Goal: Find specific page/section: Find specific page/section

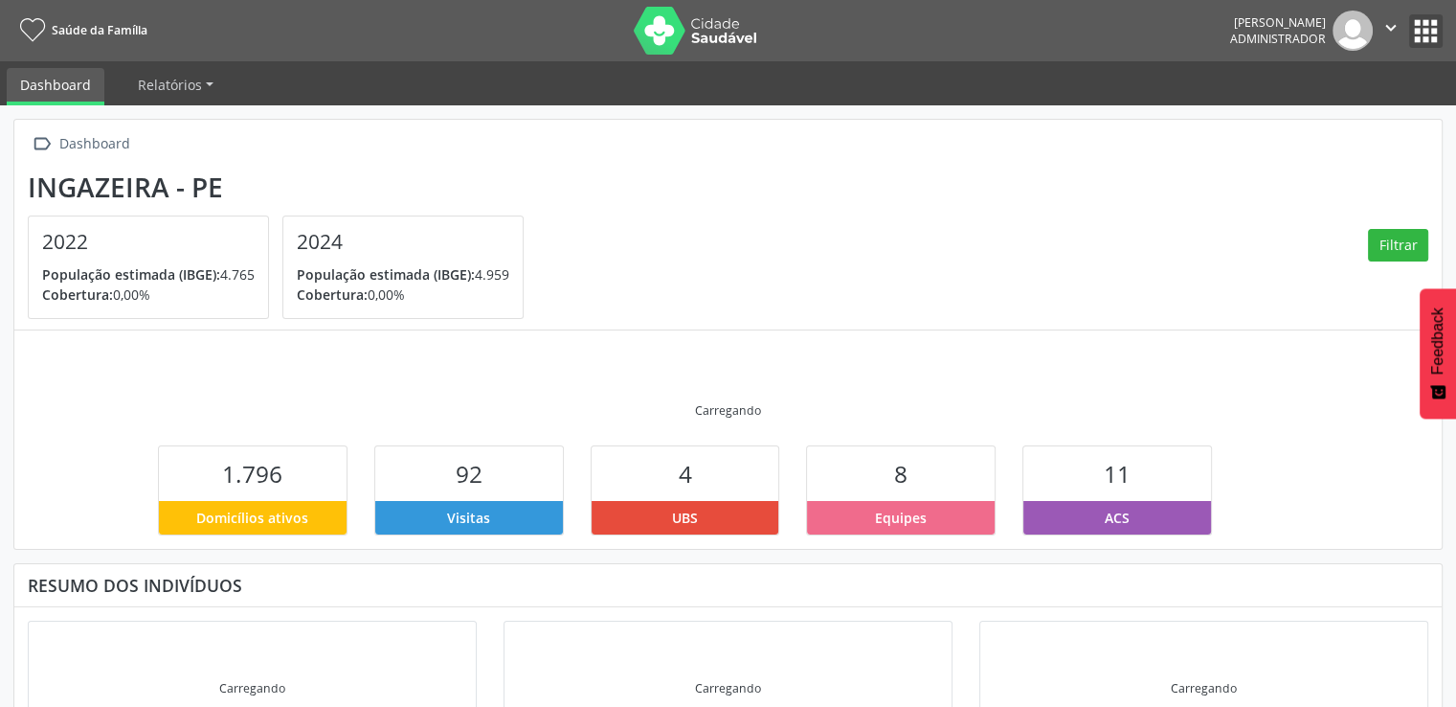
click at [1420, 47] on button "apps" at bounding box center [1427, 31] width 34 height 34
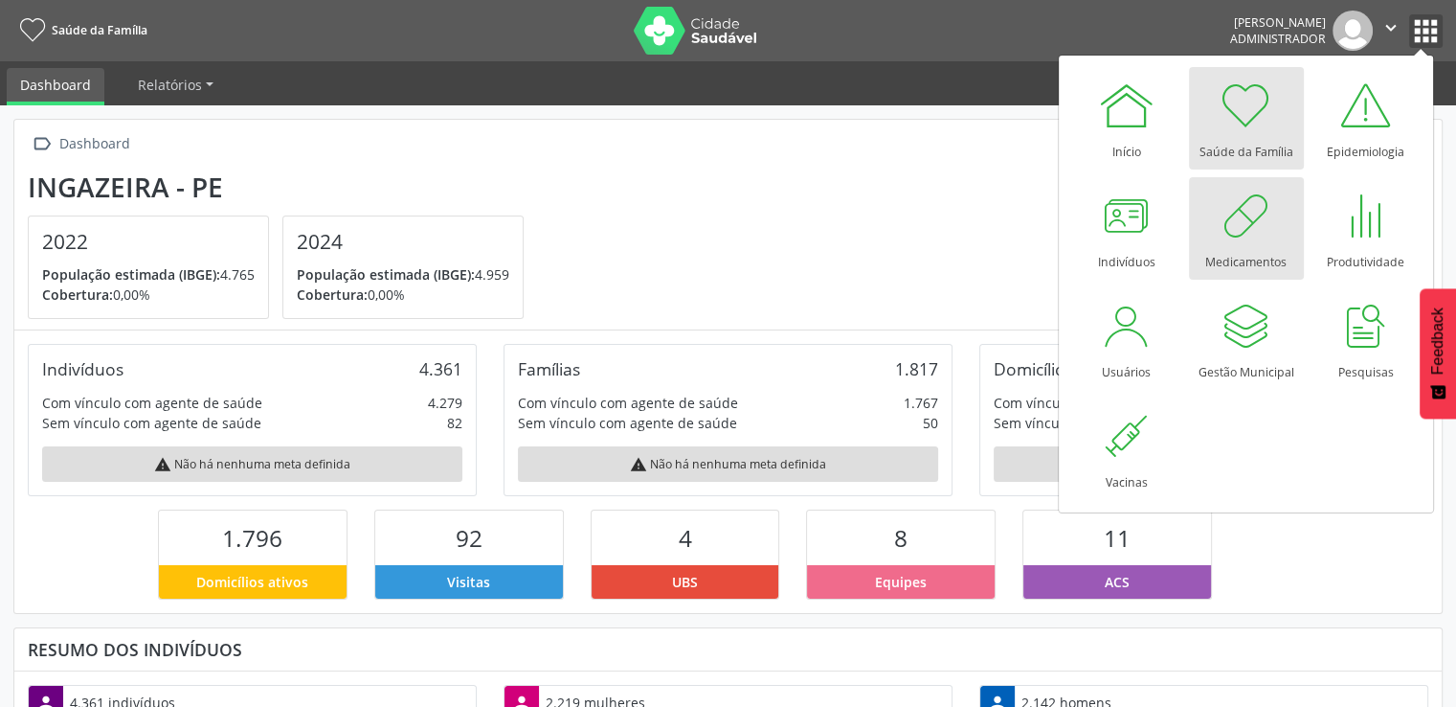
scroll to position [315, 476]
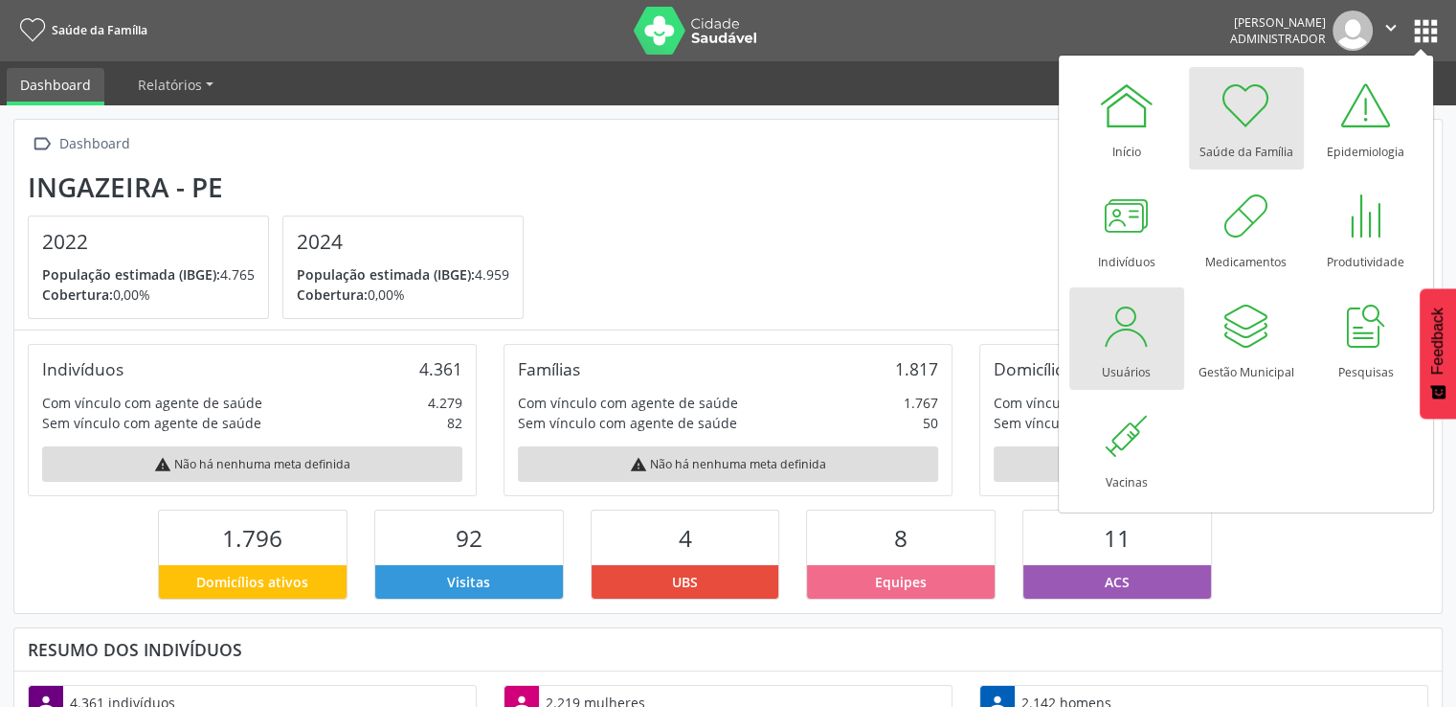
click at [1078, 327] on link "Usuários" at bounding box center [1127, 338] width 115 height 102
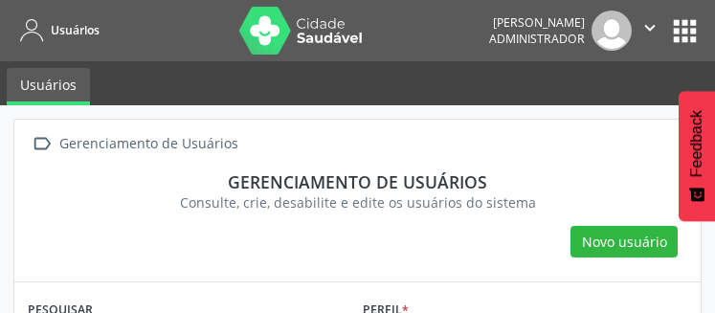
click at [589, 0] on html "Usuários [PERSON_NAME] Administrador  Configurações Sair apps Usuários  Geren…" at bounding box center [357, 156] width 715 height 313
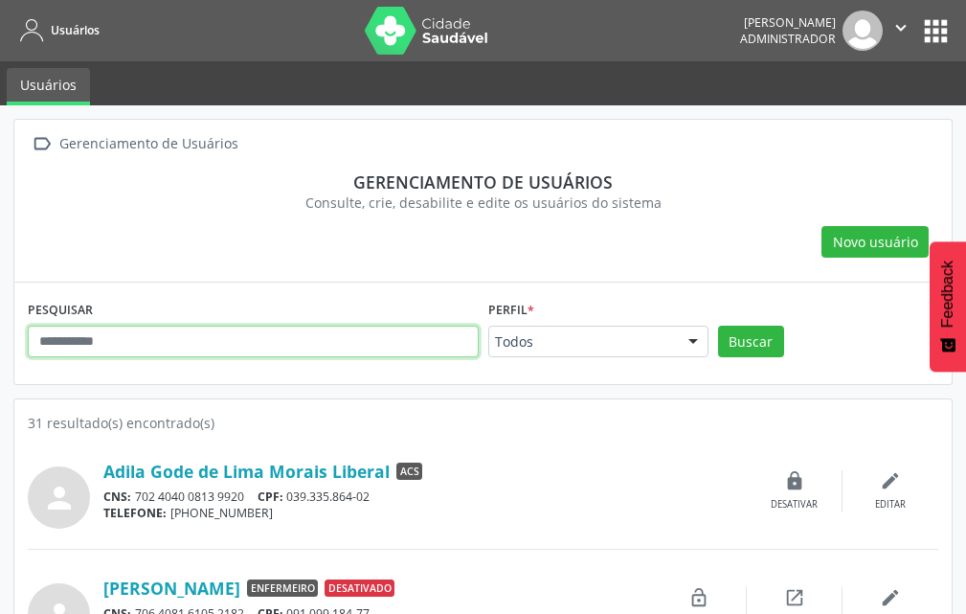
click at [306, 336] on input "text" at bounding box center [253, 342] width 451 height 33
type input "***"
click at [718, 326] on button "Buscar" at bounding box center [751, 342] width 66 height 33
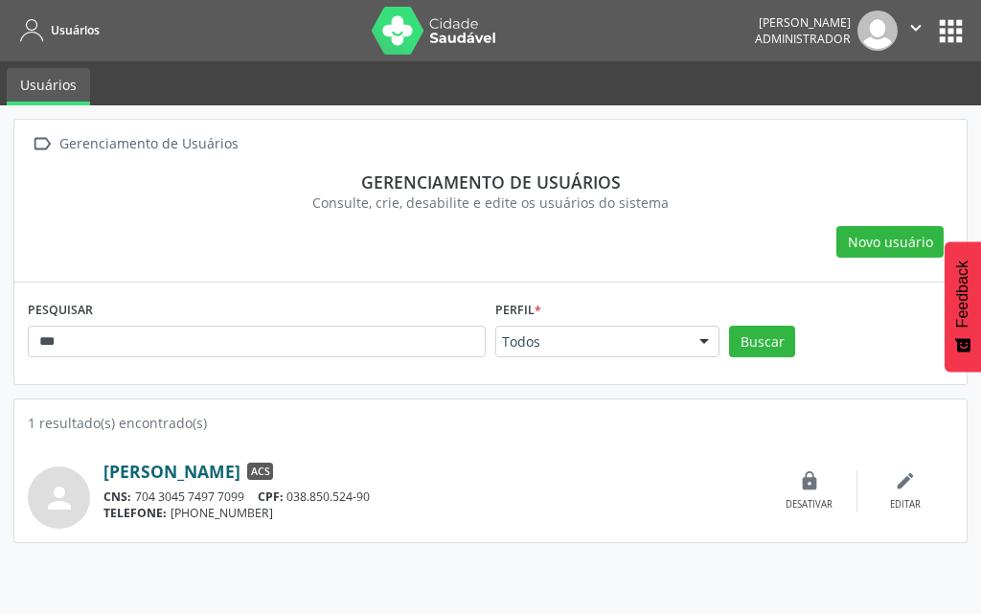
click at [240, 462] on link "[PERSON_NAME]" at bounding box center [171, 471] width 137 height 21
